Goal: Information Seeking & Learning: Learn about a topic

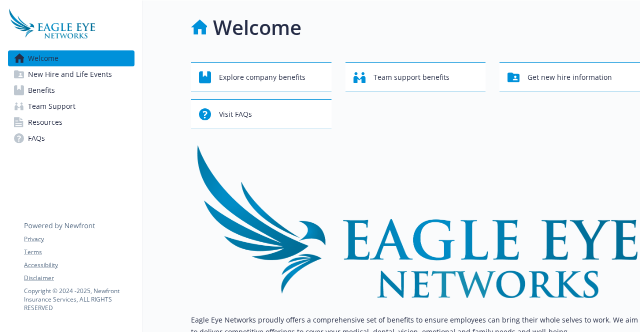
click at [32, 90] on span "Benefits" at bounding box center [41, 90] width 27 height 16
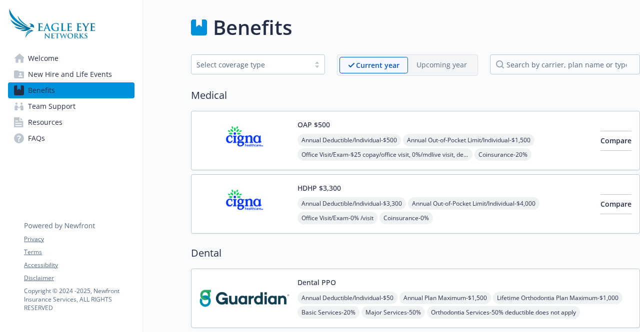
click at [46, 60] on span "Welcome" at bounding box center [43, 58] width 30 height 16
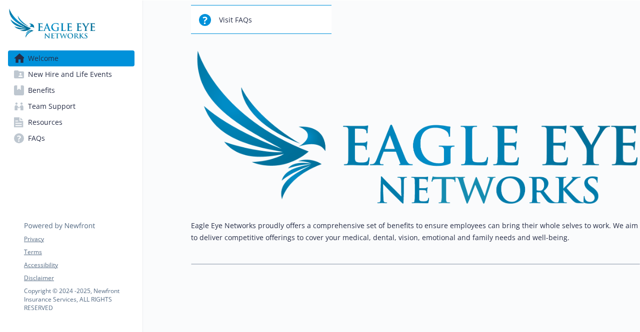
scroll to position [94, 7]
click at [49, 92] on link "Benefits" at bounding box center [71, 90] width 126 height 16
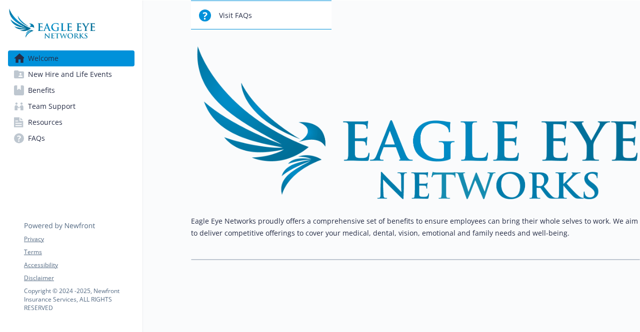
scroll to position [106, 7]
click at [44, 93] on span "Benefits" at bounding box center [41, 90] width 27 height 16
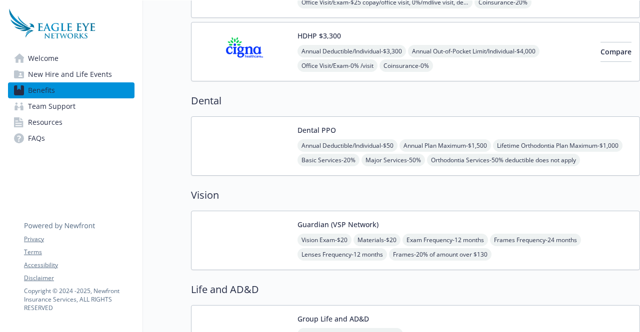
scroll to position [103, 7]
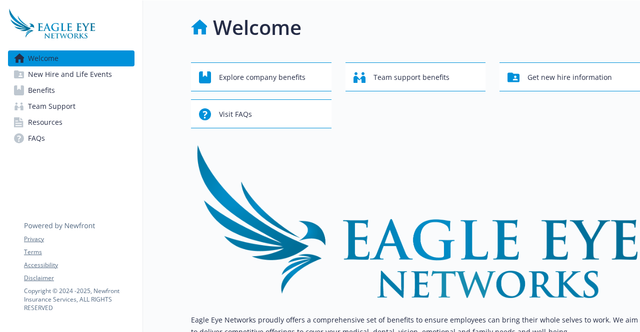
click at [41, 87] on span "Benefits" at bounding box center [41, 90] width 27 height 16
